Goal: Information Seeking & Learning: Learn about a topic

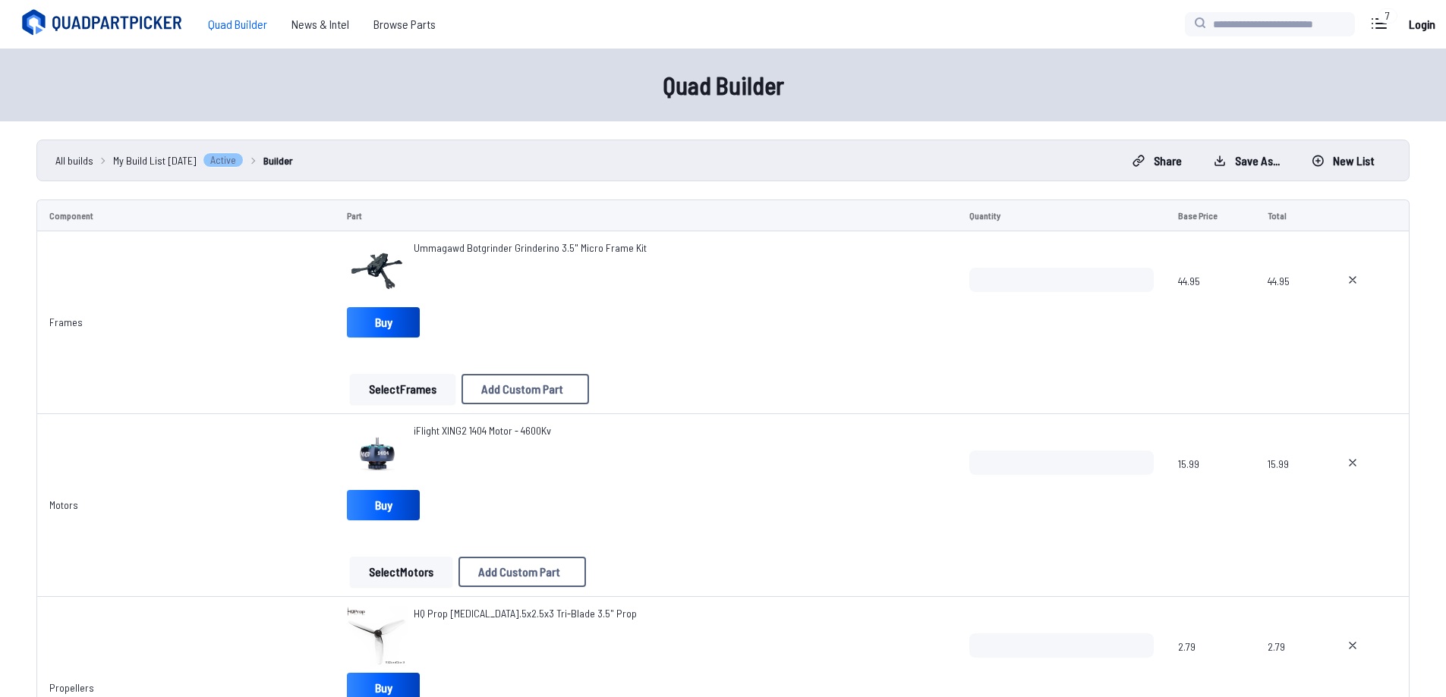
click at [555, 247] on span "Ummagawd Botgrinder Grinderino 3.5" Micro Frame Kit" at bounding box center [530, 247] width 233 height 13
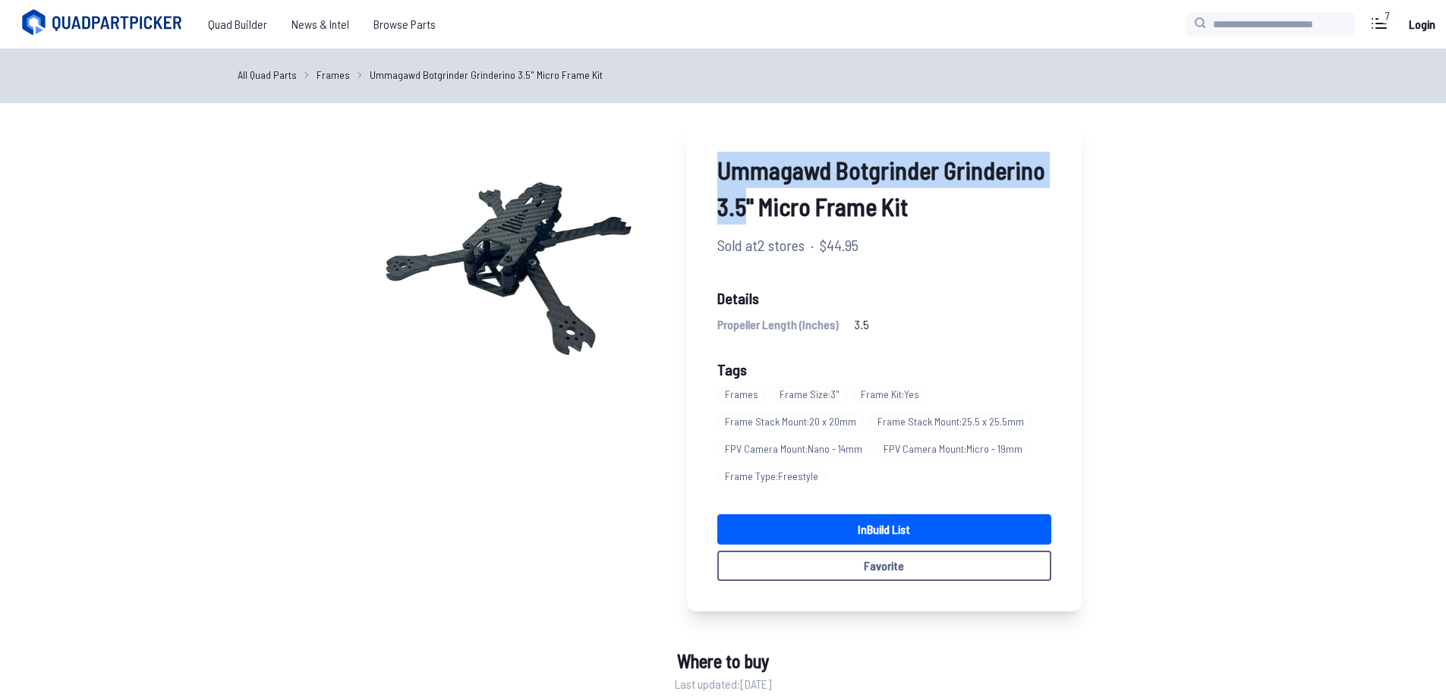
drag, startPoint x: 710, startPoint y: 168, endPoint x: 746, endPoint y: 219, distance: 61.9
click at [746, 219] on div "Ummagawd Botgrinder Grinderino 3.5" Micro Frame Kit Sold at 2 stores · $44.95 D…" at bounding box center [884, 366] width 395 height 490
copy span "Ummagawd Botgrinder Grinderino 3.5"
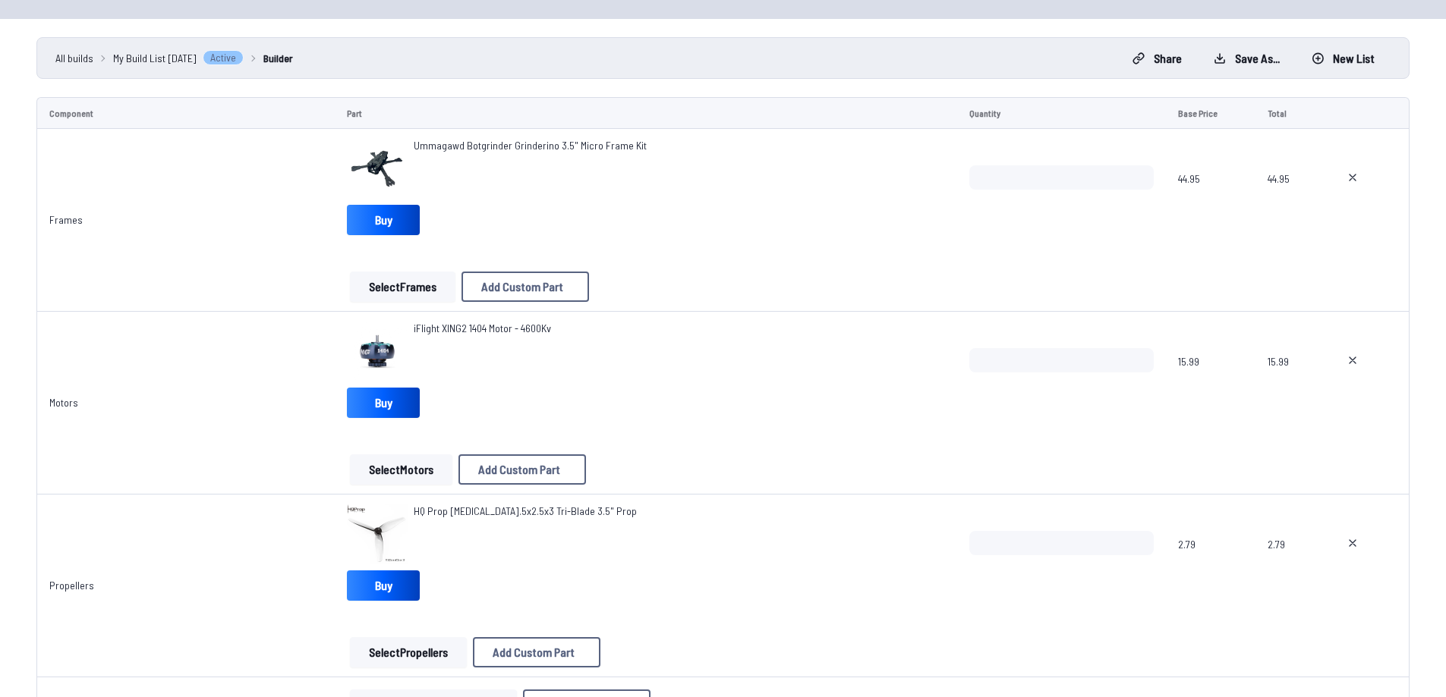
scroll to position [228, 0]
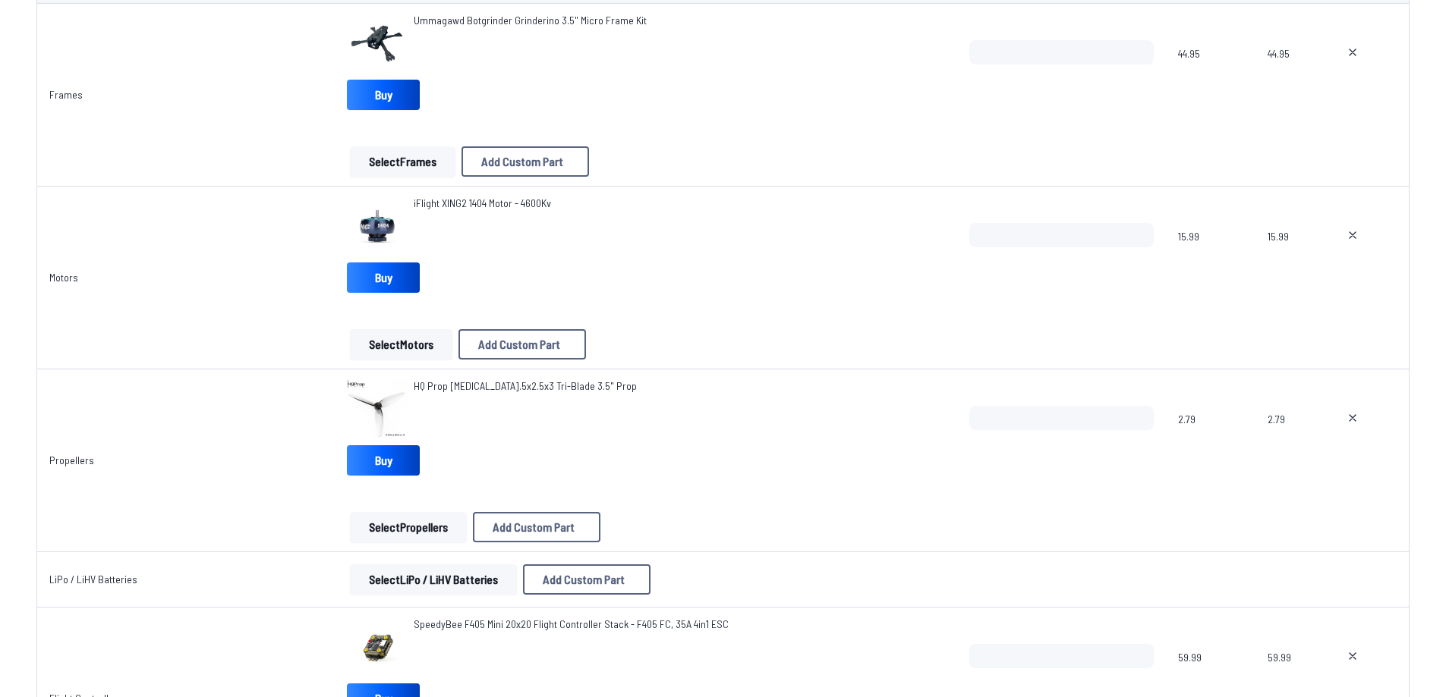
click at [503, 387] on span "HQ Prop T3.5x2.5x3 Tri-Blade 3.5" Prop" at bounding box center [525, 385] width 223 height 13
click at [439, 381] on span "HQ Prop T3.5x2.5x3 Tri-Blade 3.5" Prop" at bounding box center [525, 385] width 223 height 13
click at [433, 389] on span "HQ Prop T3.5x2.5x3 Tri-Blade 3.5" Prop" at bounding box center [525, 385] width 223 height 13
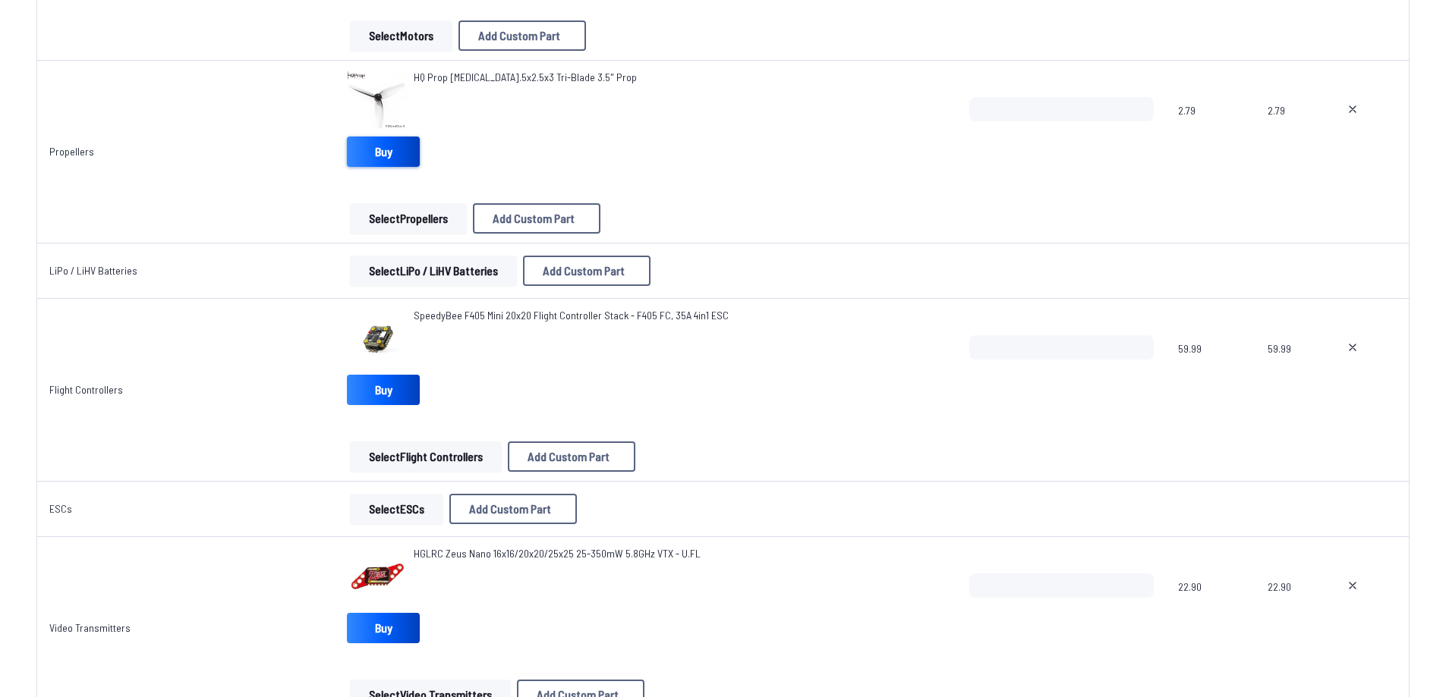
scroll to position [455, 0]
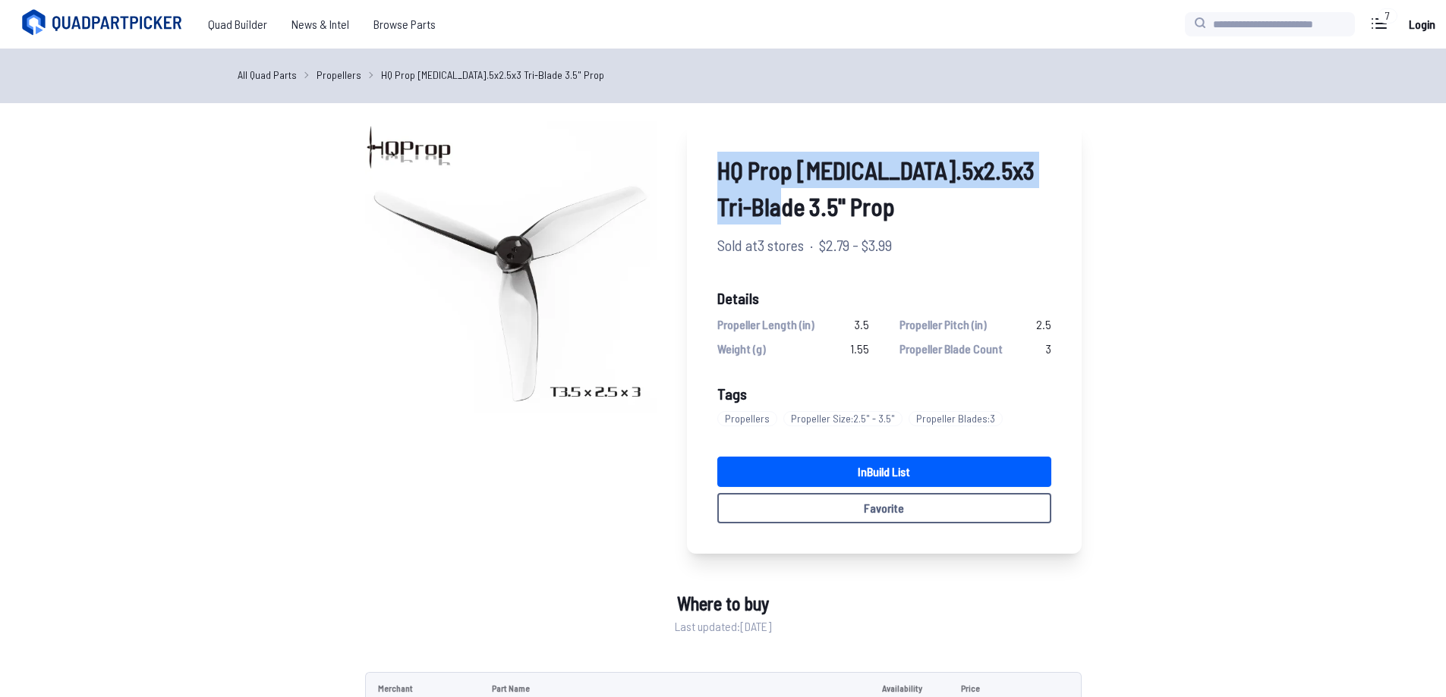
drag, startPoint x: 716, startPoint y: 162, endPoint x: 781, endPoint y: 201, distance: 75.2
click at [781, 201] on span "HQ Prop T3.5x2.5x3 Tri-Blade 3.5" Prop" at bounding box center [884, 188] width 334 height 73
drag, startPoint x: 714, startPoint y: 172, endPoint x: 908, endPoint y: 185, distance: 194.7
click at [908, 185] on div "HQ Prop T3.5x2.5x3 Tri-Blade 3.5" Prop Sold at 3 stores · $2.79 - $3.99 Details…" at bounding box center [884, 337] width 395 height 433
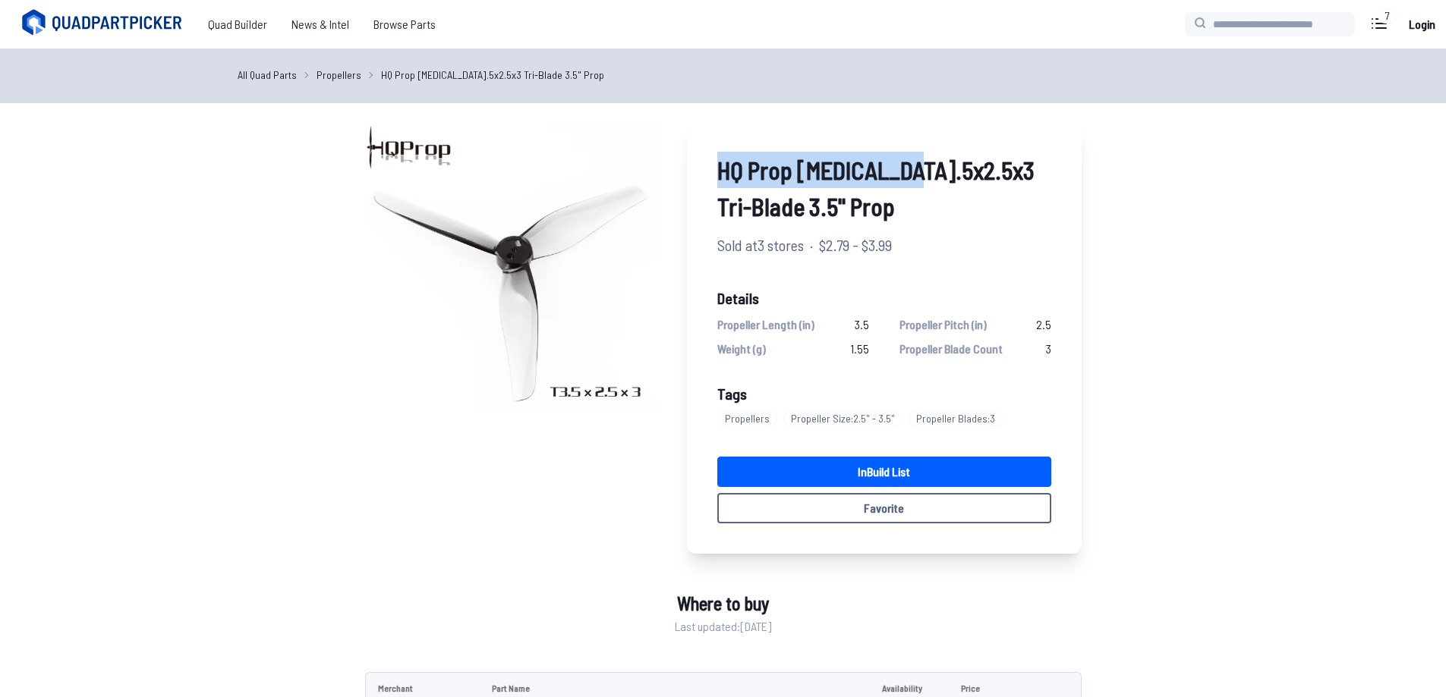
copy span "HQ Prop T3.5x2.5x3"
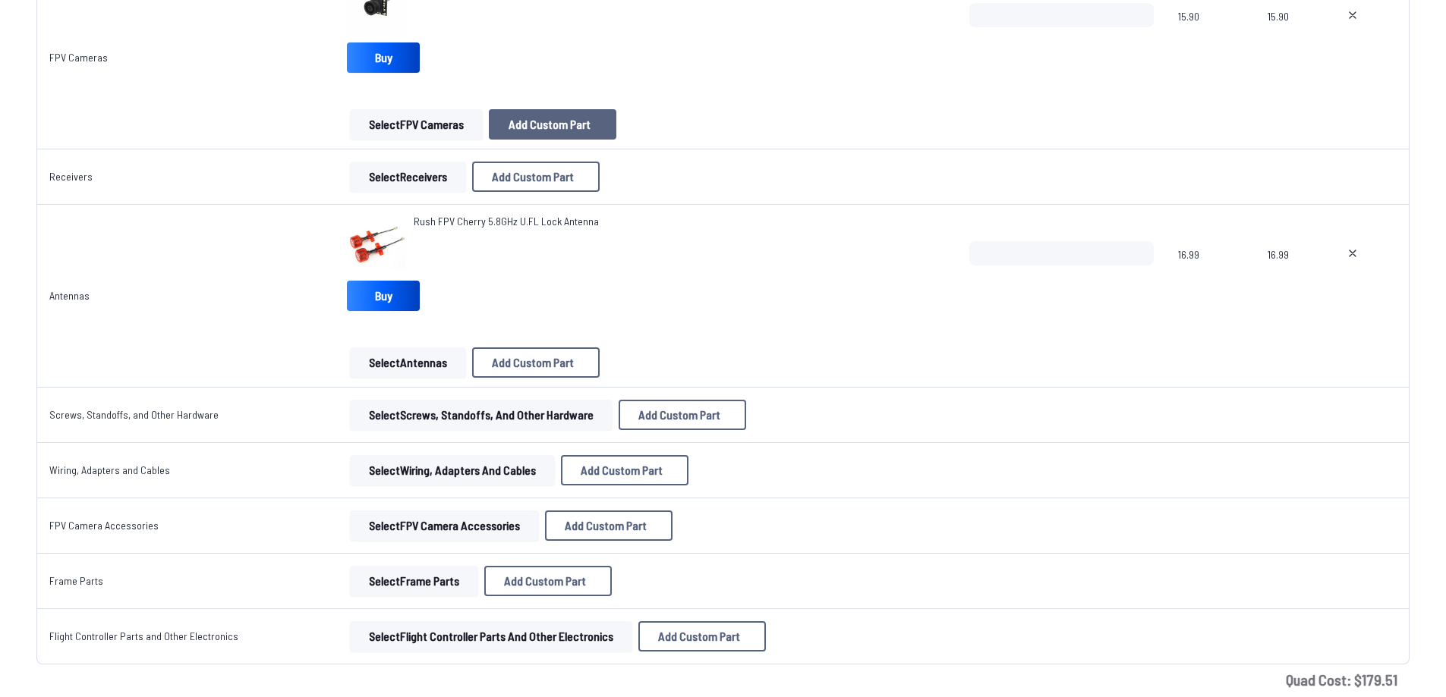
scroll to position [987, 0]
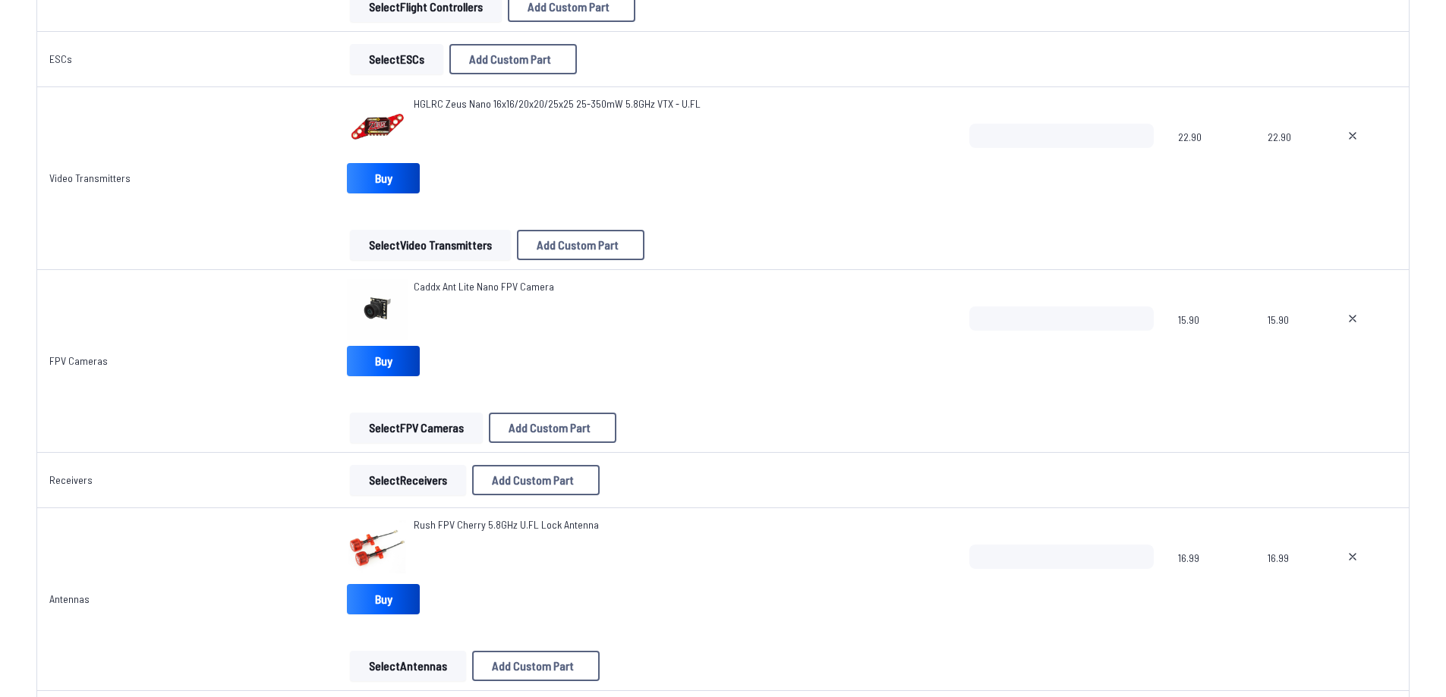
click at [581, 103] on span "HGLRC Zeus Nano 16x16/20x20/25x25 25-350mW 5.8GHz VTX - U.FL" at bounding box center [557, 103] width 287 height 13
